Goal: Transaction & Acquisition: Obtain resource

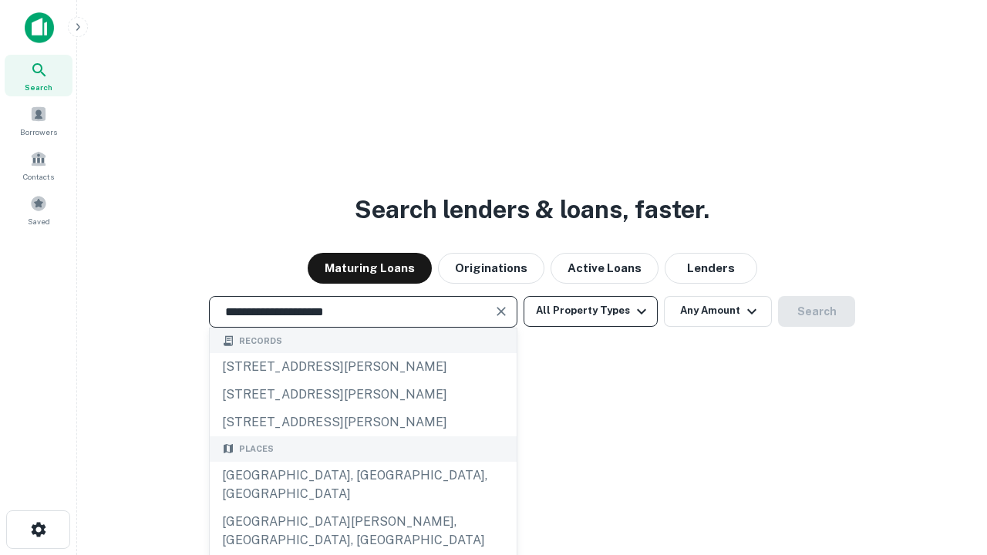
click at [362, 508] on div "Santa Monica, CA, USA" at bounding box center [363, 485] width 307 height 46
click at [590, 311] on button "All Property Types" at bounding box center [590, 311] width 134 height 31
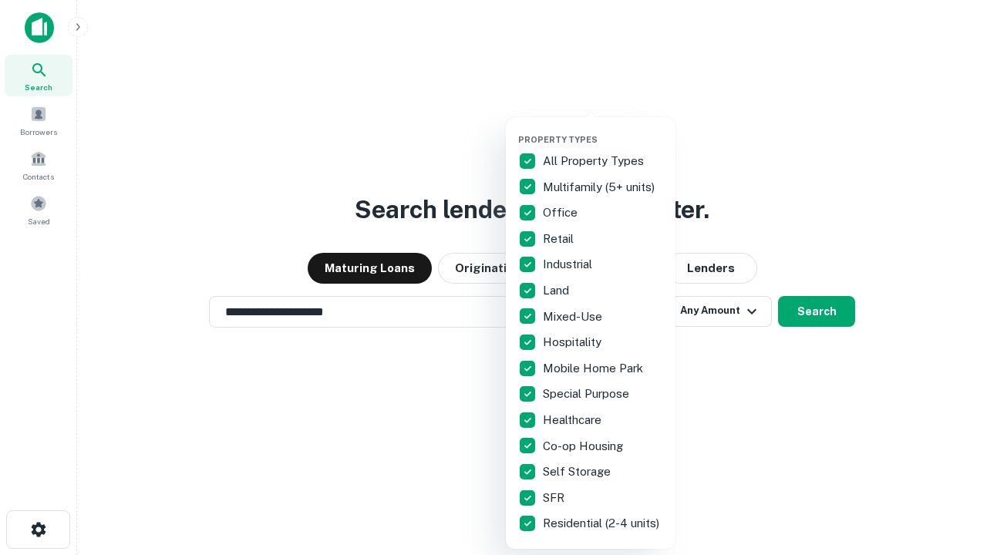
type input "**********"
click at [603, 130] on button "button" at bounding box center [603, 130] width 170 height 1
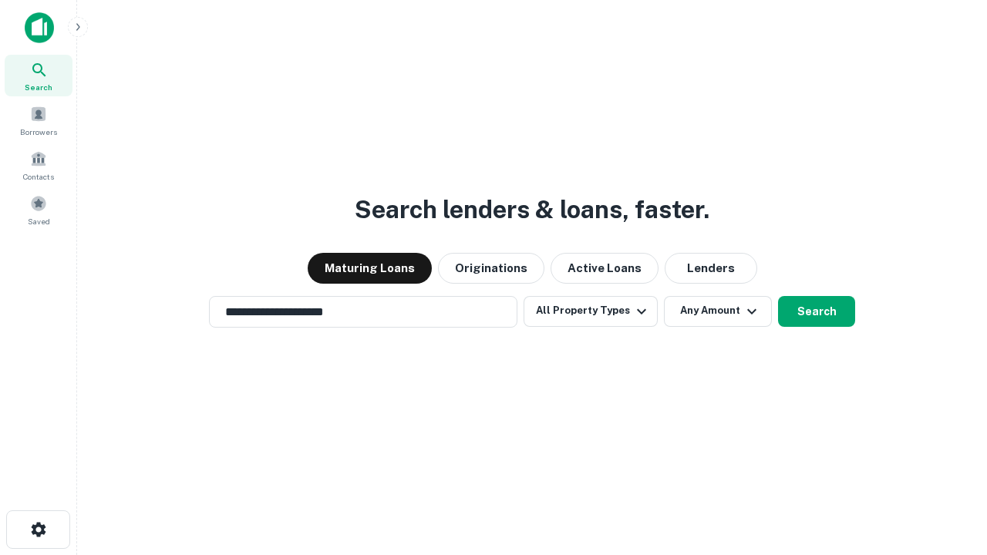
scroll to position [24, 0]
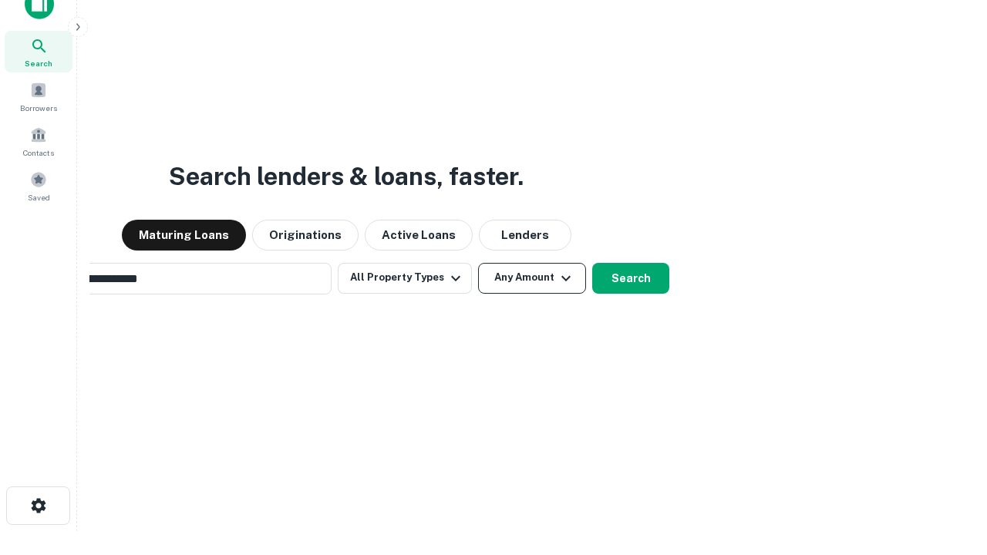
click at [478, 263] on button "Any Amount" at bounding box center [532, 278] width 108 height 31
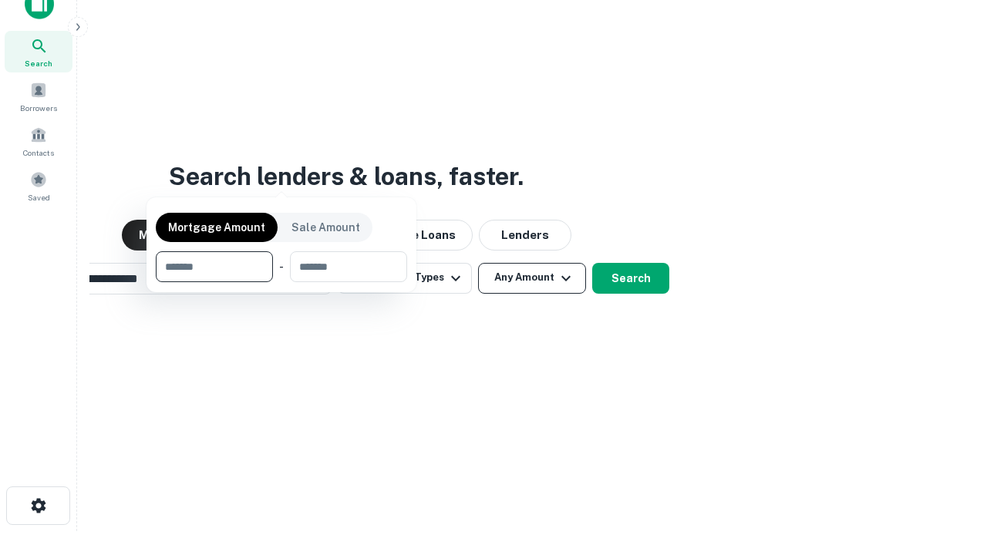
scroll to position [25, 0]
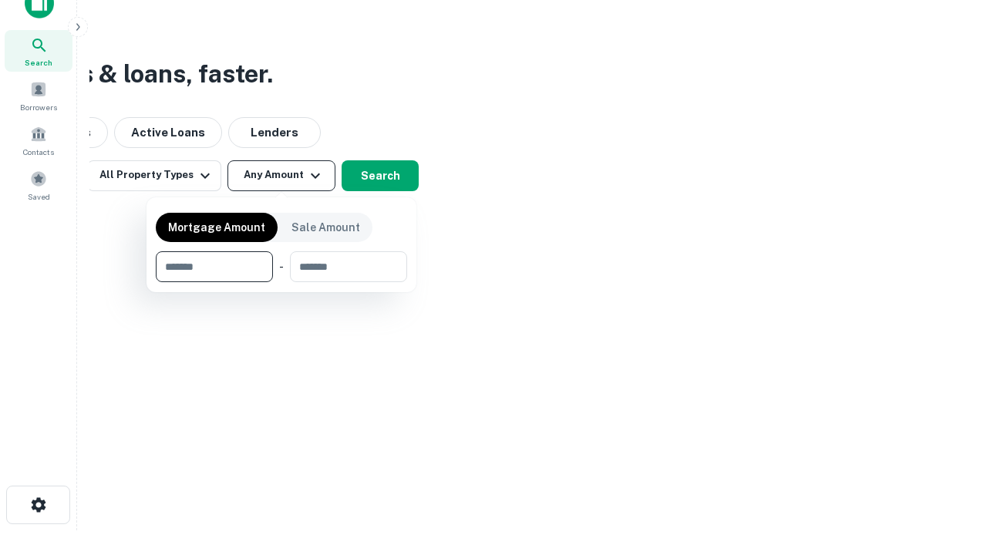
type input "*******"
click at [281, 282] on button "button" at bounding box center [281, 282] width 251 height 1
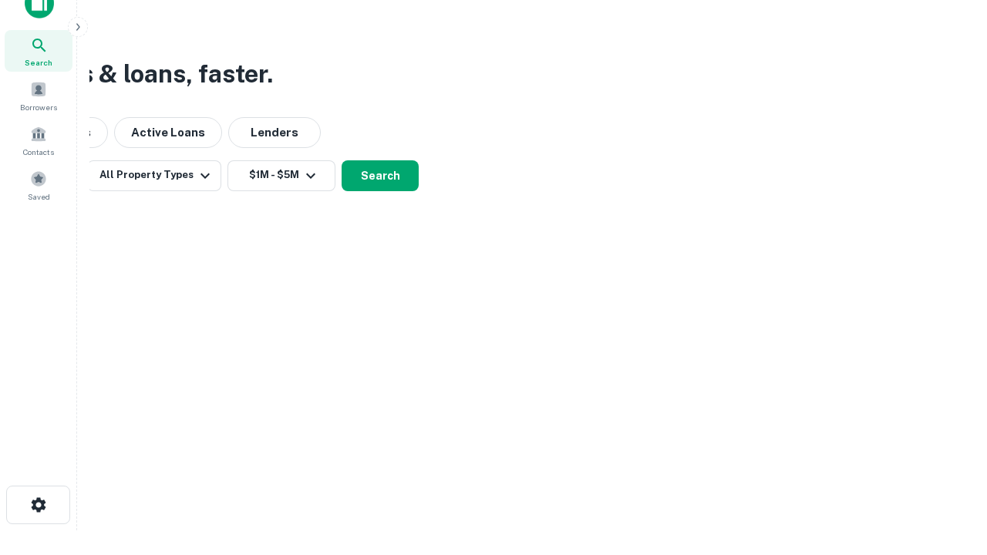
scroll to position [24, 0]
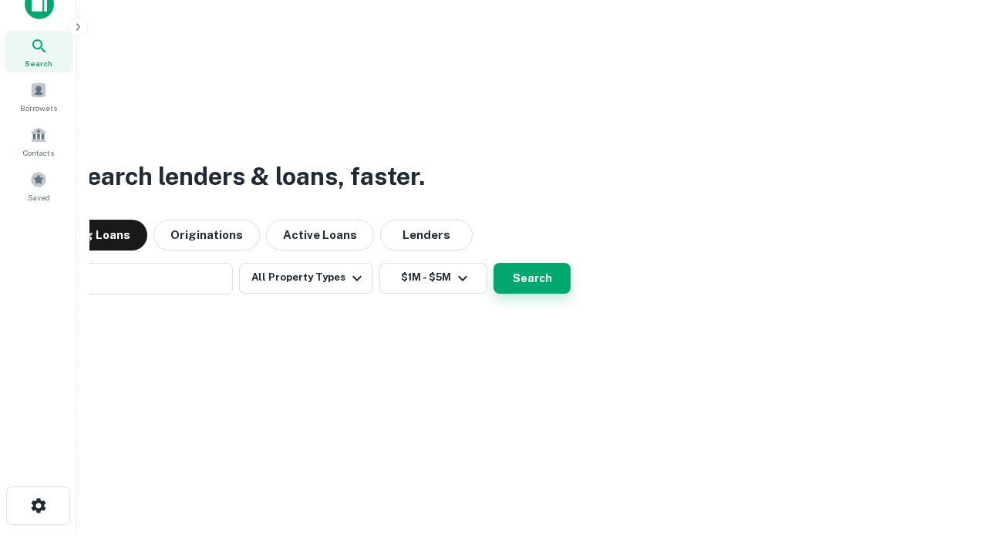
click at [493, 263] on button "Search" at bounding box center [531, 278] width 77 height 31
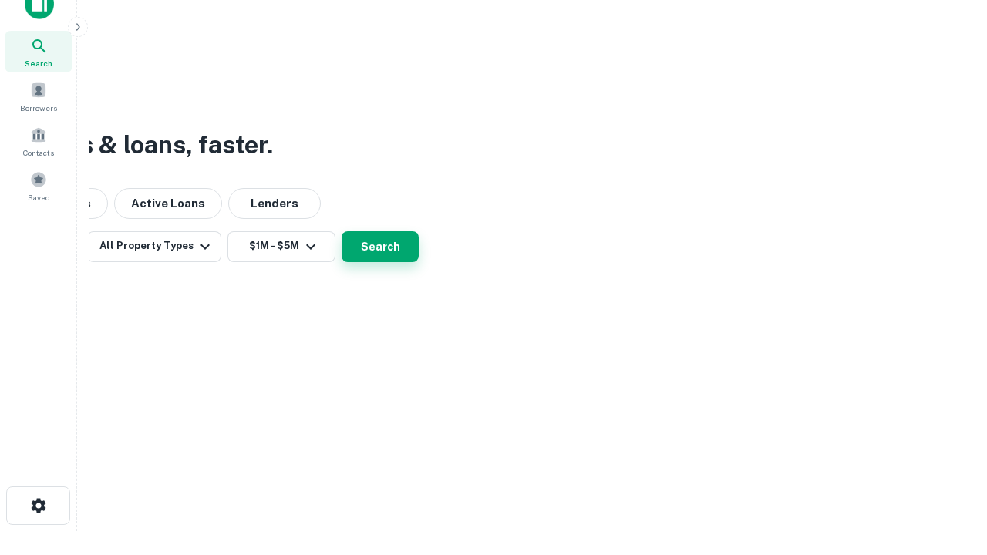
scroll to position [25, 0]
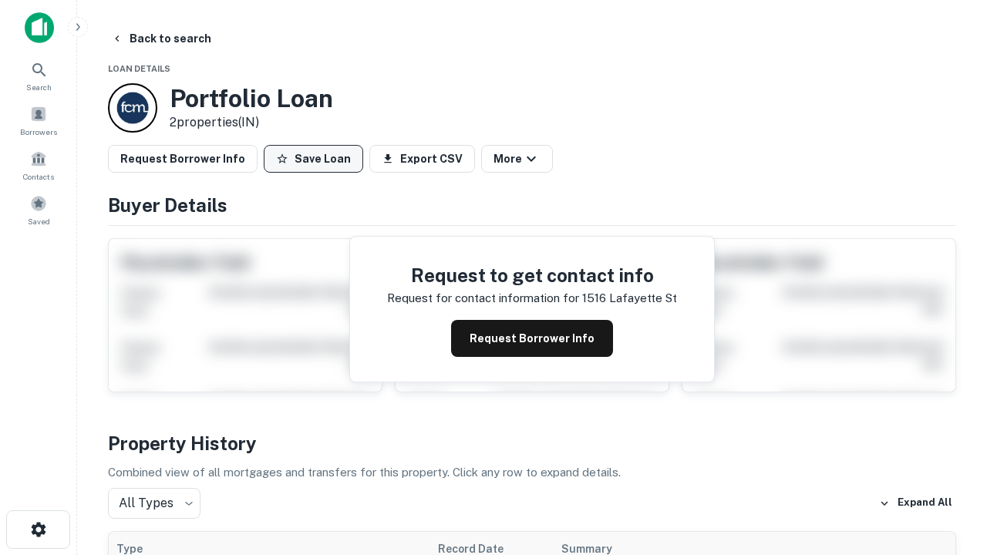
click at [313, 159] on button "Save Loan" at bounding box center [313, 159] width 99 height 28
